Goal: Transaction & Acquisition: Download file/media

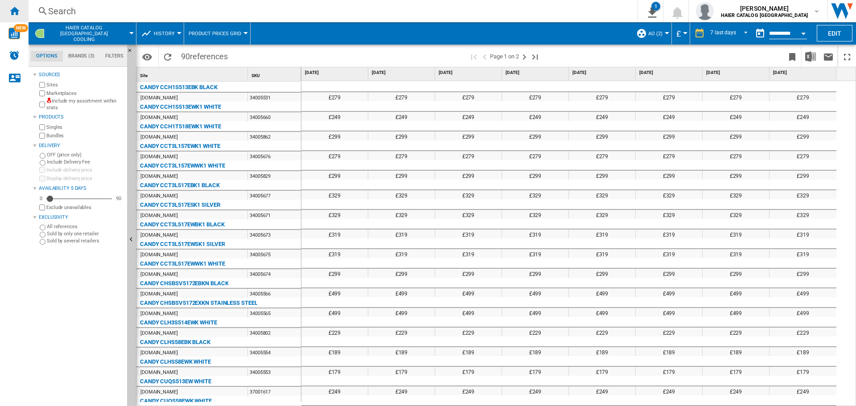
click at [19, 9] on ng-md-icon "Home" at bounding box center [14, 10] width 11 height 11
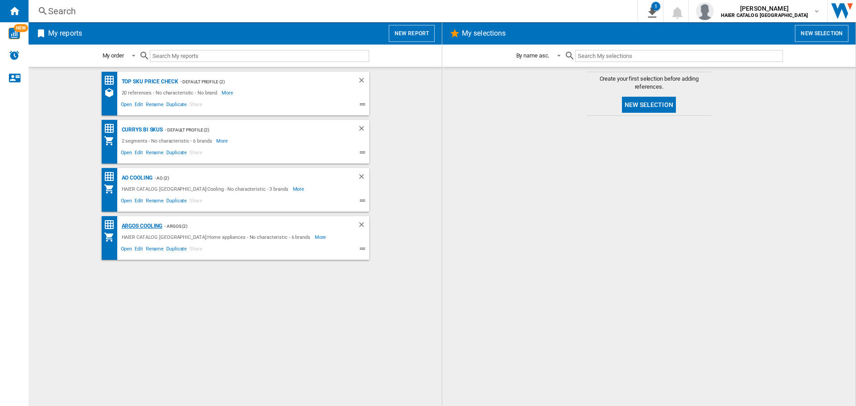
click at [144, 224] on div "Argos Cooling" at bounding box center [141, 226] width 43 height 11
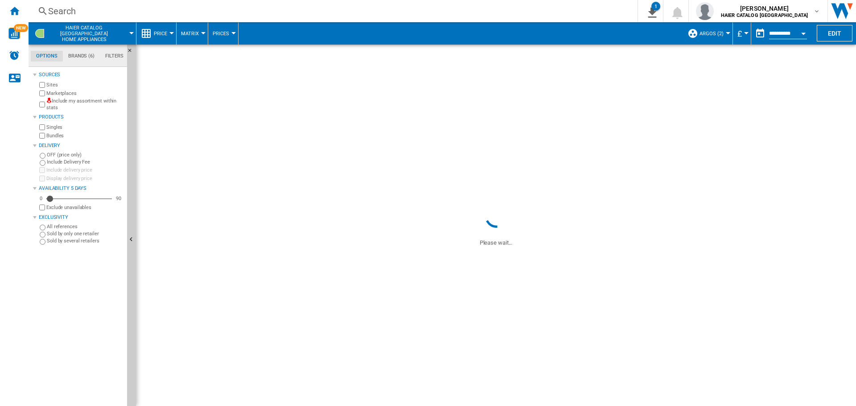
click at [163, 28] on button "Price" at bounding box center [163, 33] width 18 height 22
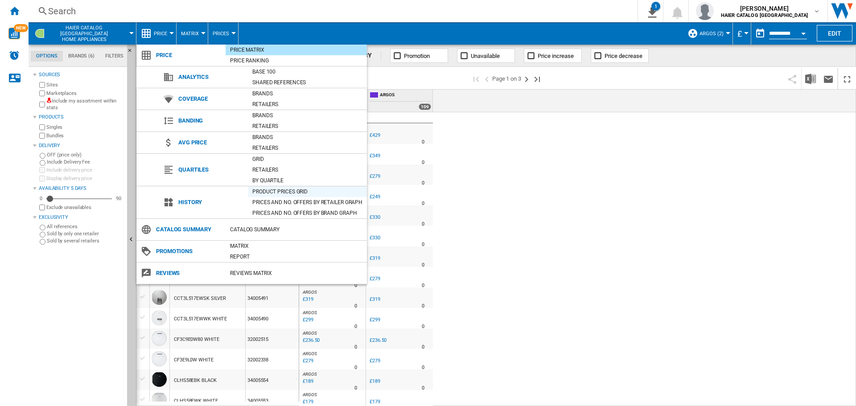
click at [267, 195] on div "Product prices grid" at bounding box center [307, 191] width 119 height 9
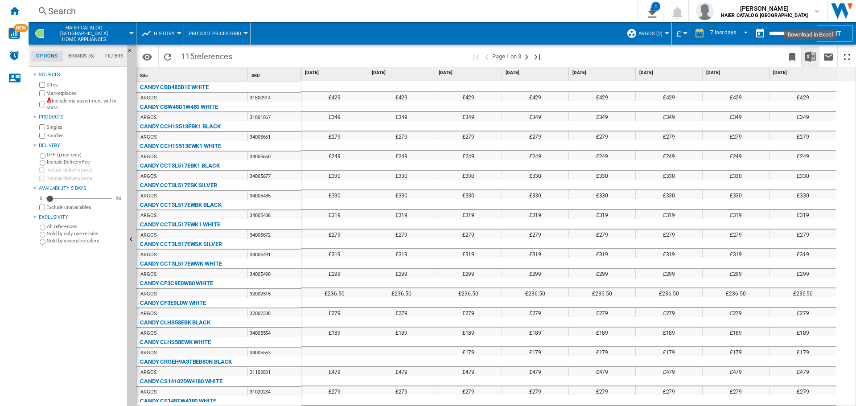
click at [809, 56] on img "Download in Excel" at bounding box center [810, 56] width 11 height 11
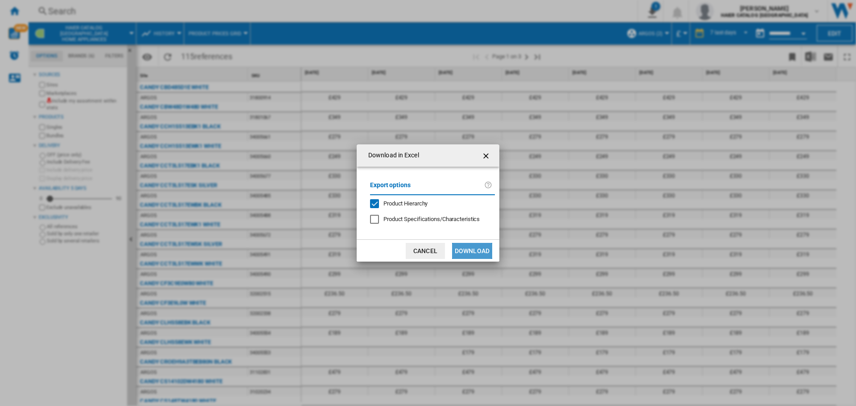
click at [469, 248] on button "Download" at bounding box center [472, 251] width 40 height 16
